Goal: Task Accomplishment & Management: Complete application form

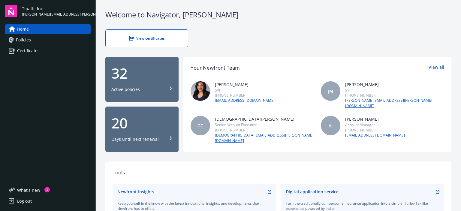
click at [26, 49] on span "Certificates" at bounding box center [28, 51] width 23 height 10
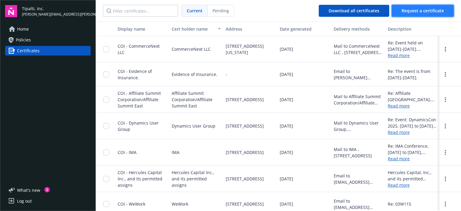
click at [428, 9] on span "Request a certificate" at bounding box center [423, 11] width 42 height 6
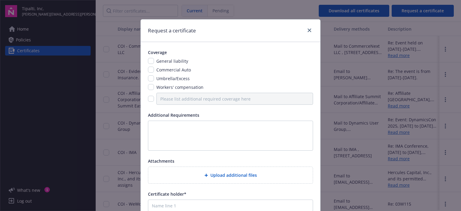
click at [167, 61] on span "General liability" at bounding box center [172, 61] width 32 height 6
click at [154, 63] on div "General liability" at bounding box center [171, 61] width 35 height 6
click at [148, 60] on input "checkbox" at bounding box center [151, 61] width 6 height 6
checkbox input "true"
click at [166, 129] on textarea at bounding box center [230, 136] width 165 height 30
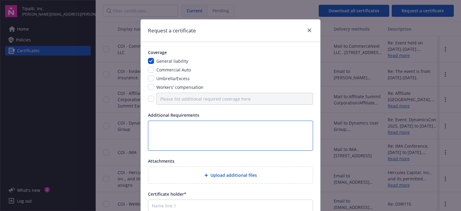
paste textarea "he Certificate of Insurance must include the following information provided fro…"
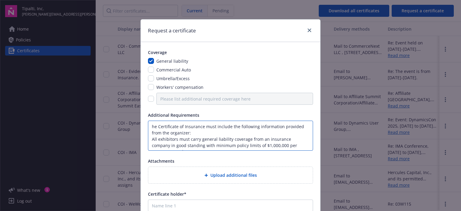
click at [151, 127] on textarea "he Certificate of Insurance must include the following information provided fro…" at bounding box center [230, 136] width 165 height 30
drag, startPoint x: 159, startPoint y: 129, endPoint x: 202, endPoint y: 126, distance: 43.7
click at [202, 126] on textarea "TheCertificate of Insurance must include the following information provided fro…" at bounding box center [230, 136] width 165 height 30
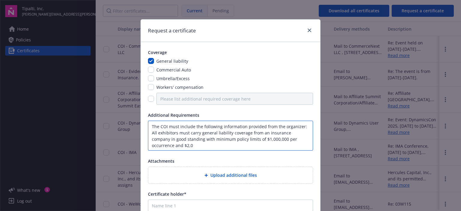
drag, startPoint x: 148, startPoint y: 134, endPoint x: 162, endPoint y: 134, distance: 14.1
click at [148, 134] on textarea "The COI must include the following information provided from the organizer: All…" at bounding box center [230, 136] width 165 height 30
click at [237, 144] on textarea "The COI must include the following information provided from the organizer: - A…" at bounding box center [230, 136] width 165 height 30
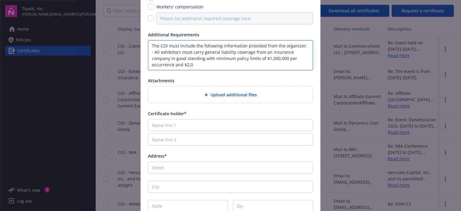
scroll to position [90, 0]
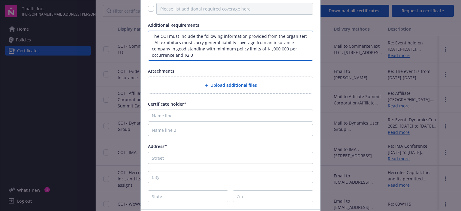
type textarea "The COI must include the following information provided from the organizer: - A…"
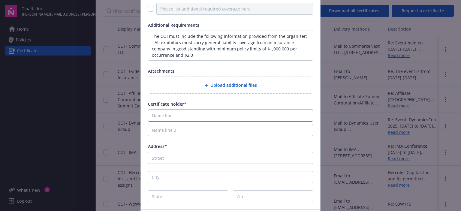
click at [202, 113] on input "Name line 1" at bounding box center [230, 116] width 165 height 12
drag, startPoint x: 193, startPoint y: 116, endPoint x: 190, endPoint y: 116, distance: 3.3
click at [193, 116] on input "Name line 1" at bounding box center [230, 116] width 165 height 12
click at [169, 117] on input "Name line 1" at bounding box center [230, 116] width 165 height 12
paste input "Business Show Media Inc. of 11 Trevino Rd, Flanders, NJ, 07836"
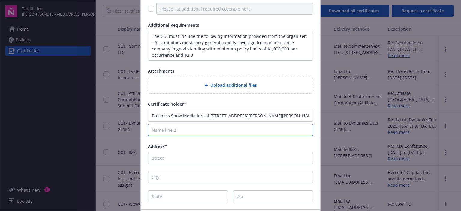
drag, startPoint x: 195, startPoint y: 126, endPoint x: 184, endPoint y: 120, distance: 12.5
click at [195, 126] on input "Name line 2" at bounding box center [230, 130] width 165 height 12
click at [194, 115] on input "Business Show Media Inc. of 11 Trevino Rd, Flanders, NJ, 07836" at bounding box center [230, 116] width 165 height 12
drag, startPoint x: 199, startPoint y: 115, endPoint x: 359, endPoint y: 123, distance: 159.4
click at [359, 123] on div "Request a certificate Coverage General liability Commercial Auto Umbrella/Exces…" at bounding box center [230, 105] width 461 height 211
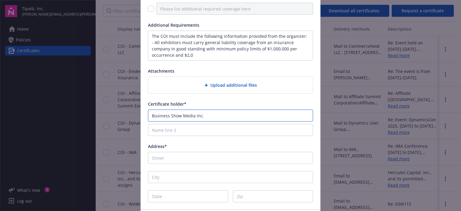
type input "Business Show Media Inc."
click at [203, 151] on div "Address*" at bounding box center [230, 153] width 165 height 21
click at [205, 158] on input "Address*" at bounding box center [230, 158] width 165 height 12
click at [190, 134] on input "Name line 2" at bounding box center [230, 130] width 165 height 12
click at [160, 159] on input "11" at bounding box center [230, 158] width 165 height 12
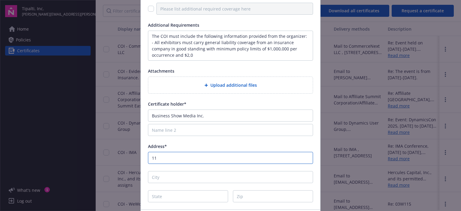
drag, startPoint x: 160, startPoint y: 159, endPoint x: 124, endPoint y: 161, distance: 36.1
click at [124, 161] on div "Request a certificate Coverage General liability Commercial Auto Umbrella/Exces…" at bounding box center [230, 105] width 461 height 211
paste input "Trevino Rd, Flanders, NJ, 07836"
click at [148, 159] on input "Trevino Rd, Flanders, NJ, 07836" at bounding box center [230, 158] width 165 height 12
type input "11 Trevino Rd, Flanders, NJ, 07836"
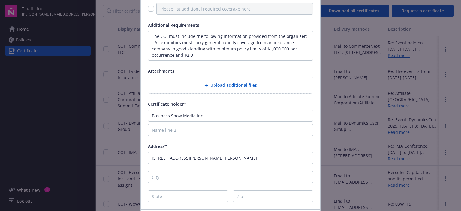
click at [177, 170] on div "Coverage General liability Commercial Auto Umbrella/Excess Workers' compensatio…" at bounding box center [231, 81] width 180 height 258
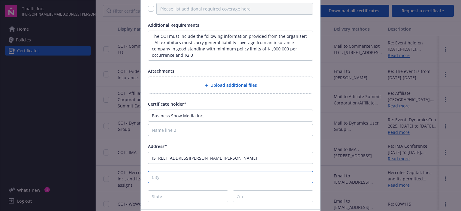
click at [177, 176] on input "City" at bounding box center [230, 177] width 165 height 12
type input "Flanders"
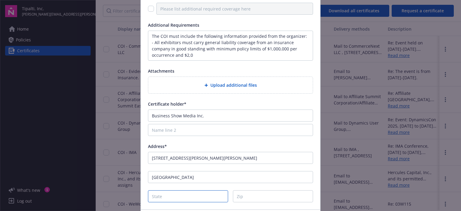
click at [161, 192] on input "State" at bounding box center [188, 196] width 80 height 12
type input "NJ"
click at [215, 157] on input "11 Trevino Rd, Flanders, NJ, 07836" at bounding box center [230, 158] width 165 height 12
click at [209, 157] on input "11 Trevino Rd, Flanders, NJ, 07836" at bounding box center [230, 158] width 165 height 12
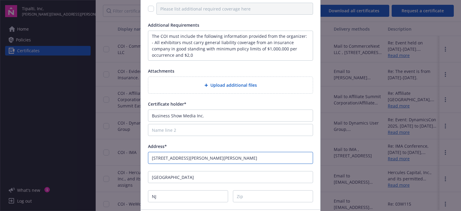
click at [209, 157] on input "11 Trevino Rd, Flanders, NJ, 07836" at bounding box center [230, 158] width 165 height 12
click at [259, 196] on input "Zip" at bounding box center [273, 196] width 80 height 12
paste input "07836"
type input "07836"
click at [226, 163] on input "11 Trevino Rd, Flanders, NJ, 07836" at bounding box center [230, 158] width 165 height 12
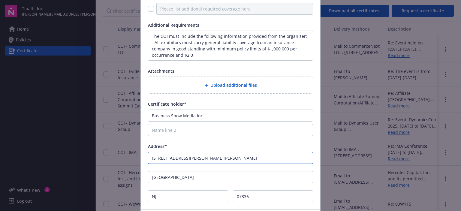
drag, startPoint x: 225, startPoint y: 157, endPoint x: 181, endPoint y: 156, distance: 43.6
click at [181, 156] on input "11 Trevino Rd, Flanders, NJ, 07836" at bounding box center [230, 158] width 165 height 12
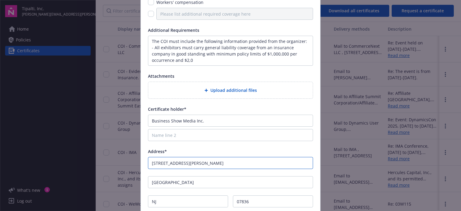
scroll to position [14, 0]
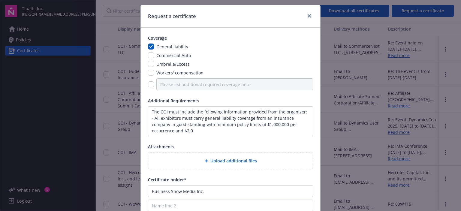
type input "11 Trevino Rd"
click at [150, 84] on input "checkbox" at bounding box center [151, 84] width 6 height 6
checkbox input "true"
click at [157, 85] on input "Please list additional required coverage here" at bounding box center [234, 84] width 157 height 12
paste input "minimum policy limits of $1,000,000 per occurrence and $2,000,000 aggregate."
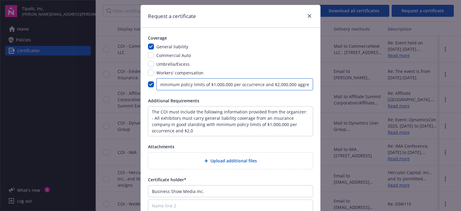
scroll to position [0, 5]
click at [163, 87] on input "minimum policy limits of $1,000,000 per occurrence and $2,000,000 aggregate." at bounding box center [234, 84] width 157 height 12
click at [162, 87] on input "minimum policy limits of $1,000,000 per occurrence and $2,000,000 aggregate." at bounding box center [234, 84] width 157 height 12
click at [157, 87] on input "min. policy limits of $1,000,000 per occurrence and $2,000,000 aggregate." at bounding box center [234, 84] width 157 height 12
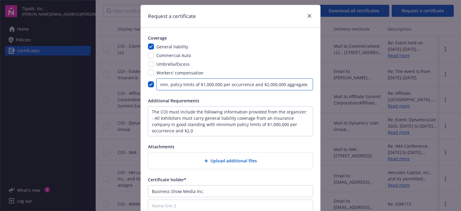
click at [302, 84] on input "min. policy limits of $1,000,000 per occurrence and $2,000,000 aggregate." at bounding box center [234, 84] width 157 height 12
type input "min. policy limits of $1,000,000 per occurrence and $2,000,000 aggregate"
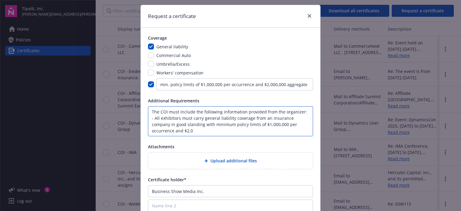
drag, startPoint x: 204, startPoint y: 131, endPoint x: 144, endPoint y: 120, distance: 61.1
click at [144, 120] on div "Coverage General liability Commercial Auto Umbrella/Excess Workers' compensatio…" at bounding box center [231, 157] width 180 height 258
type textarea "The COI must include the following information provided from the organizer:"
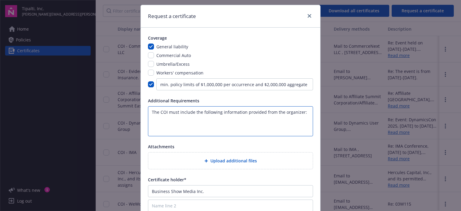
drag, startPoint x: 306, startPoint y: 114, endPoint x: 126, endPoint y: 111, distance: 180.3
click at [126, 111] on div "Request a certificate Coverage General liability Commercial Auto Umbrella/Exces…" at bounding box center [230, 105] width 461 height 211
click at [181, 113] on textarea at bounding box center [230, 121] width 165 height 30
type textarea "W"
click at [220, 119] on textarea "Event Dates:" at bounding box center [230, 121] width 165 height 30
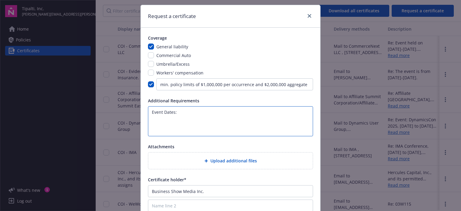
drag, startPoint x: 220, startPoint y: 119, endPoint x: 220, endPoint y: 112, distance: 6.3
click at [220, 118] on textarea "Event Dates:" at bounding box center [230, 121] width 165 height 30
click at [220, 112] on textarea "Event Dates:" at bounding box center [230, 121] width 165 height 30
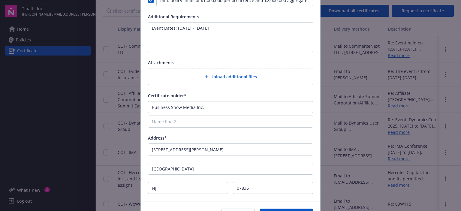
scroll to position [44, 0]
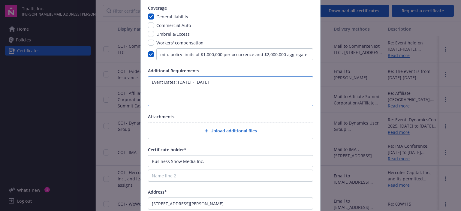
click at [214, 91] on textarea "Event Dates: Oct 13 - 16, 2025" at bounding box center [230, 91] width 165 height 30
click at [232, 85] on textarea "Event Dates: Oct 13 - 16, 2025 Additional insured: Business Show Media Inc. and…" at bounding box center [230, 91] width 165 height 30
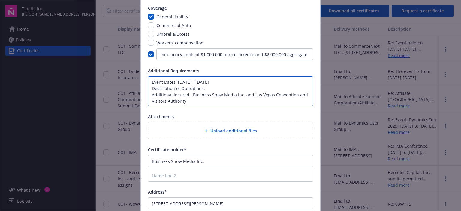
click at [219, 90] on textarea "Event Dates: Oct 13 - 16, 2025 Description of Operations: Additional insured: B…" at bounding box center [230, 91] width 165 height 30
click at [248, 90] on textarea "Event Dates: Oct 13 - 16, 2025 Description of Operations: (All activities relat…" at bounding box center [230, 91] width 165 height 30
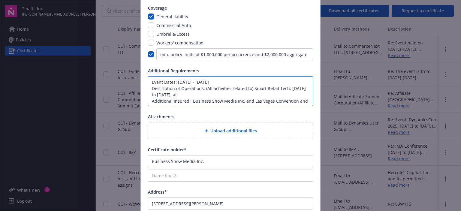
click at [202, 95] on textarea "Event Dates: Oct 13 - 16, 2025 Description of Operations: (All activities relat…" at bounding box center [230, 91] width 165 height 30
click at [238, 95] on textarea "Event Dates: Oct 13 - 16, 2025 Description of Operations: (All activities relat…" at bounding box center [230, 91] width 165 height 30
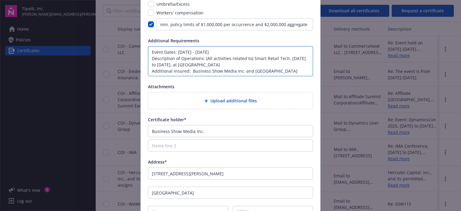
scroll to position [135, 0]
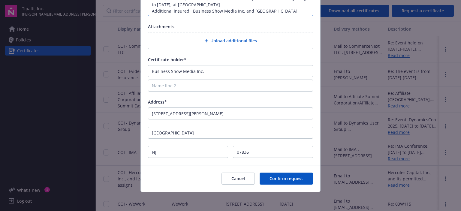
type textarea "Event Dates: Oct 13 - 16, 2025 Description of Operations: (All activities relat…"
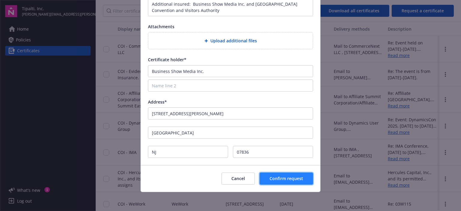
click at [280, 178] on span "Confirm request" at bounding box center [287, 179] width 34 height 6
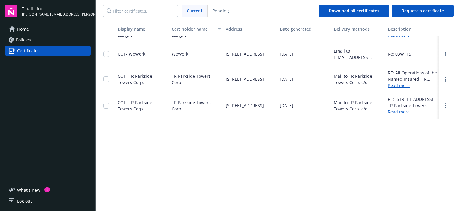
scroll to position [0, 0]
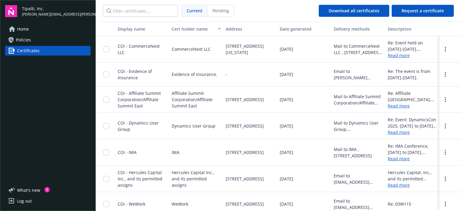
click at [125, 47] on span "COI - CommerceNext LLC" at bounding box center [139, 49] width 42 height 12
click at [401, 57] on link "Read more" at bounding box center [412, 55] width 49 height 6
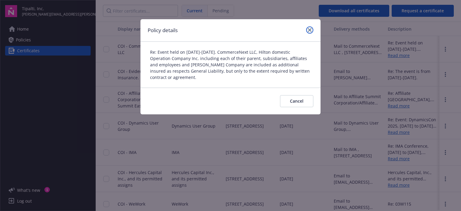
click at [312, 29] on link "close" at bounding box center [309, 29] width 7 height 7
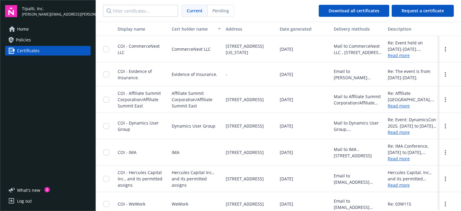
click at [29, 50] on span "Certificates" at bounding box center [28, 51] width 23 height 10
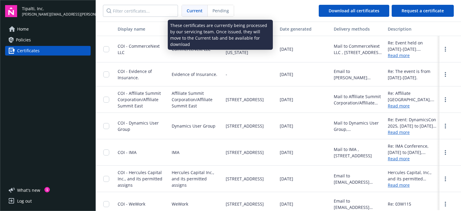
click at [225, 6] on div "Pending" at bounding box center [221, 10] width 26 height 11
click at [219, 9] on span "Pending" at bounding box center [221, 11] width 17 height 6
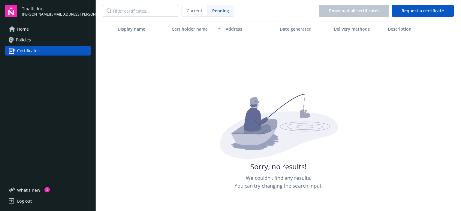
click at [72, 145] on div "Home Policies Certificates" at bounding box center [48, 100] width 86 height 153
click at [22, 29] on span "Home" at bounding box center [23, 29] width 12 height 10
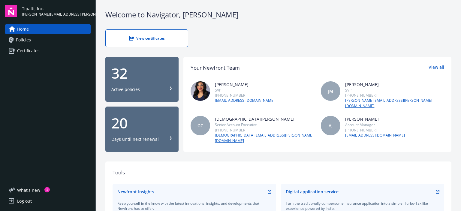
click at [56, 37] on link "Policies" at bounding box center [48, 40] width 86 height 10
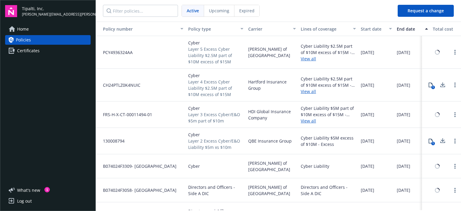
click at [55, 49] on link "Certificates" at bounding box center [48, 51] width 86 height 10
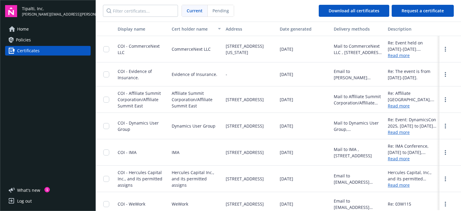
click at [220, 11] on span "Pending" at bounding box center [221, 11] width 17 height 6
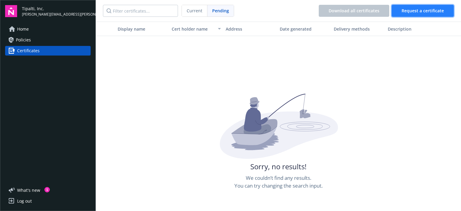
click at [434, 15] on button "Request a certificate" at bounding box center [423, 11] width 62 height 12
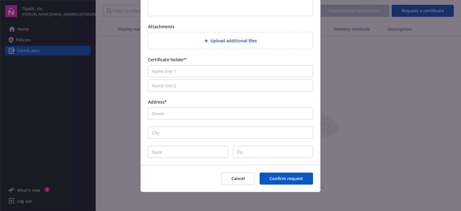
scroll to position [14, 0]
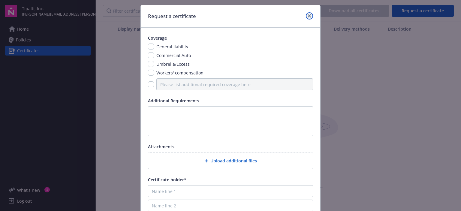
click at [306, 14] on link "close" at bounding box center [309, 15] width 7 height 7
